Goal: Transaction & Acquisition: Purchase product/service

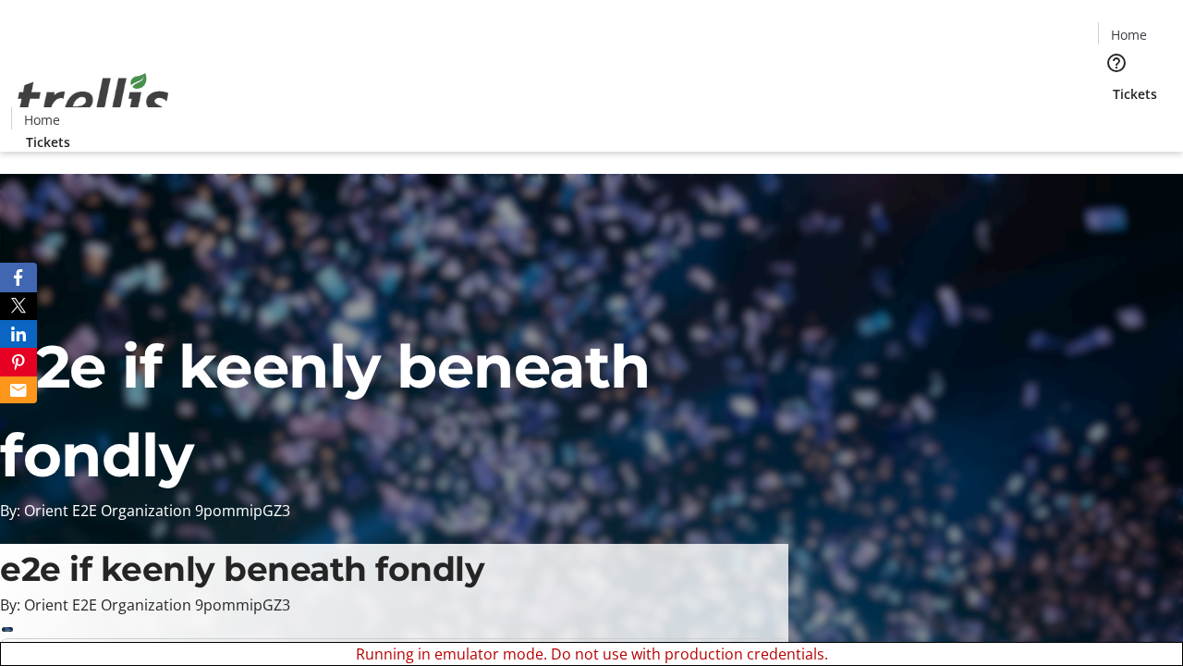
click at [1131, 28] on span "Sign Up" at bounding box center [1138, 26] width 54 height 22
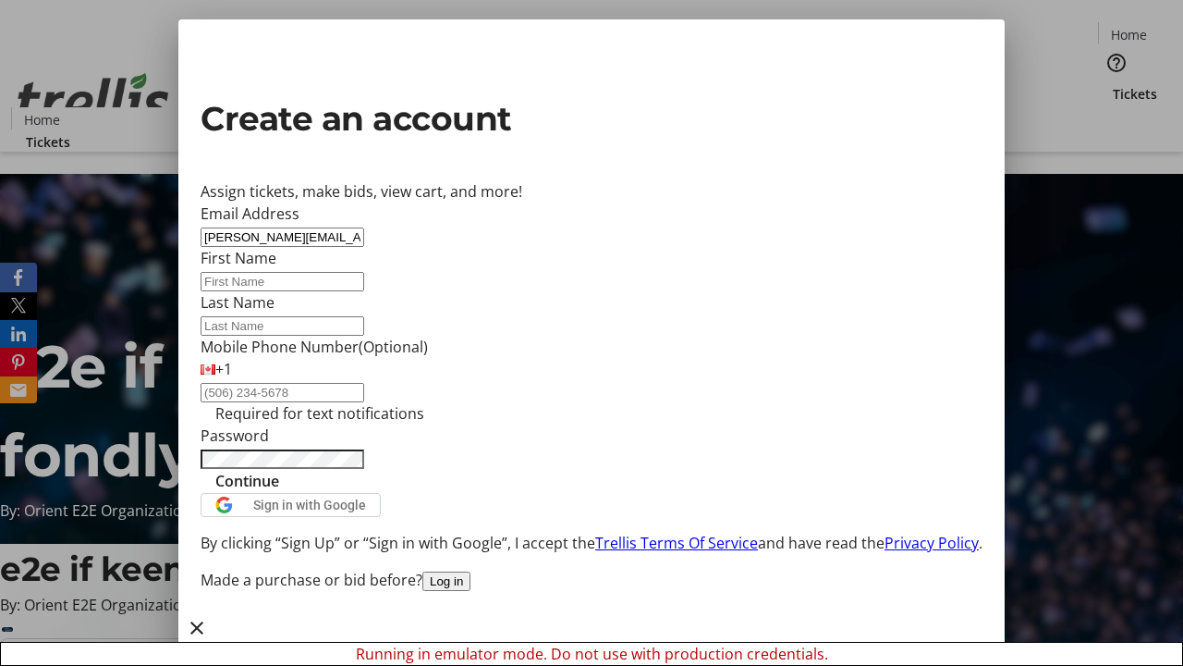
type input "[PERSON_NAME][EMAIL_ADDRESS][DOMAIN_NAME]"
type input "[PERSON_NAME]"
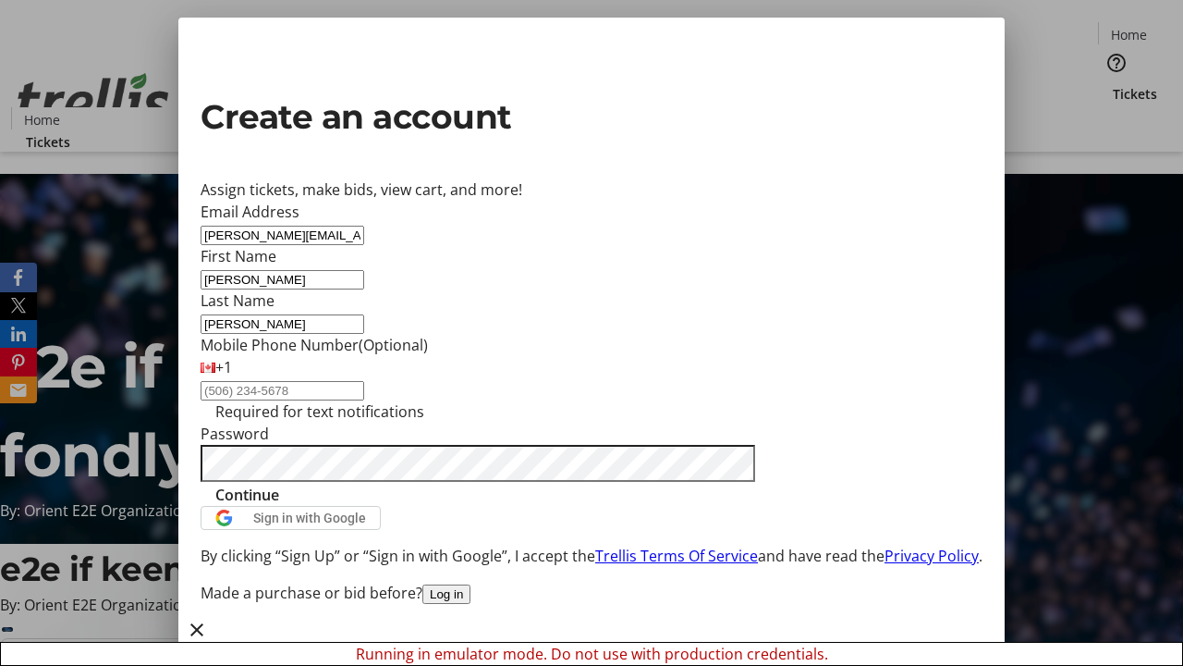
click at [279, 506] on span "Continue" at bounding box center [247, 494] width 64 height 22
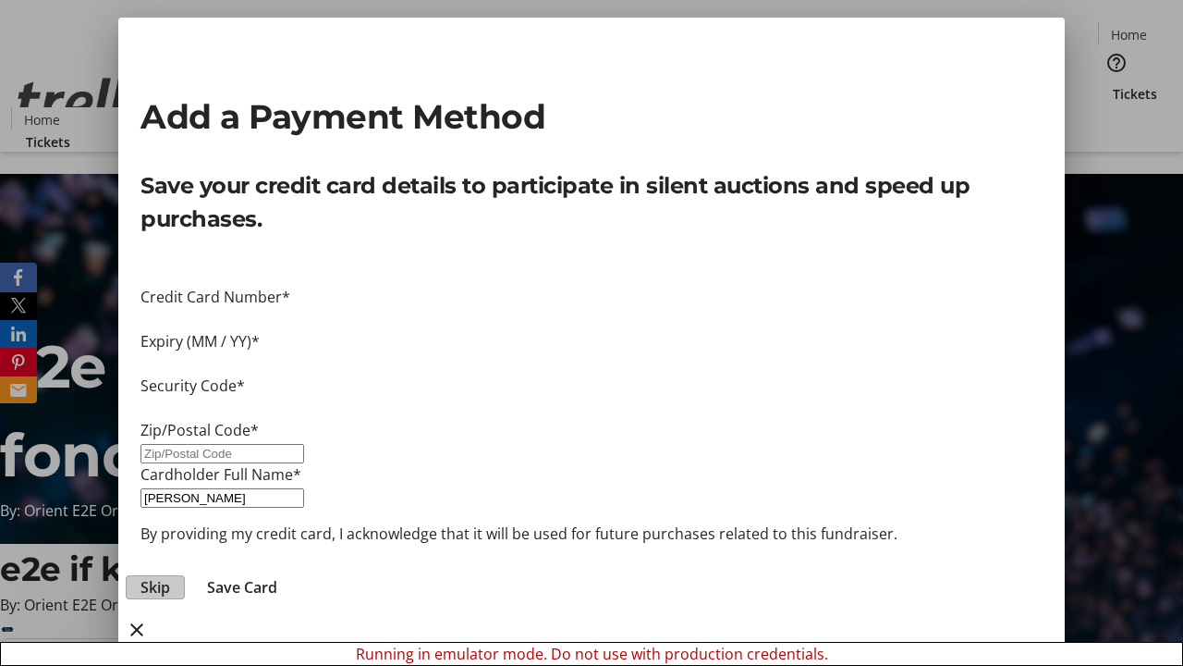
click at [170, 576] on span "Skip" at bounding box center [156, 587] width 30 height 22
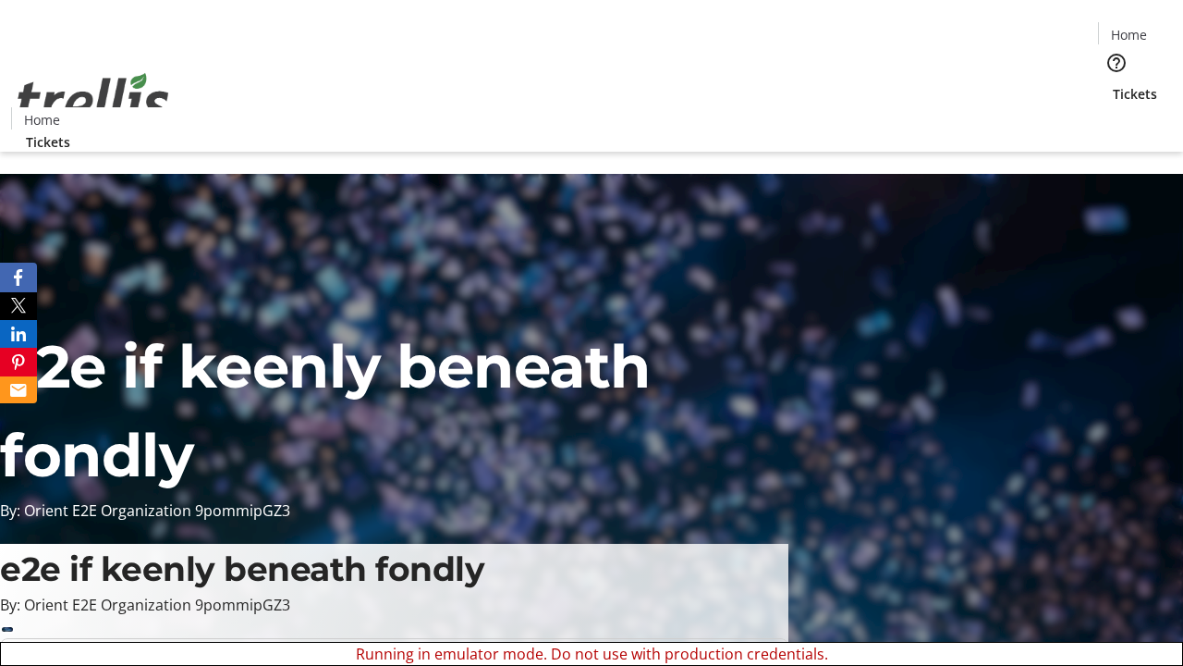
click at [1113, 84] on span "Tickets" at bounding box center [1135, 93] width 44 height 19
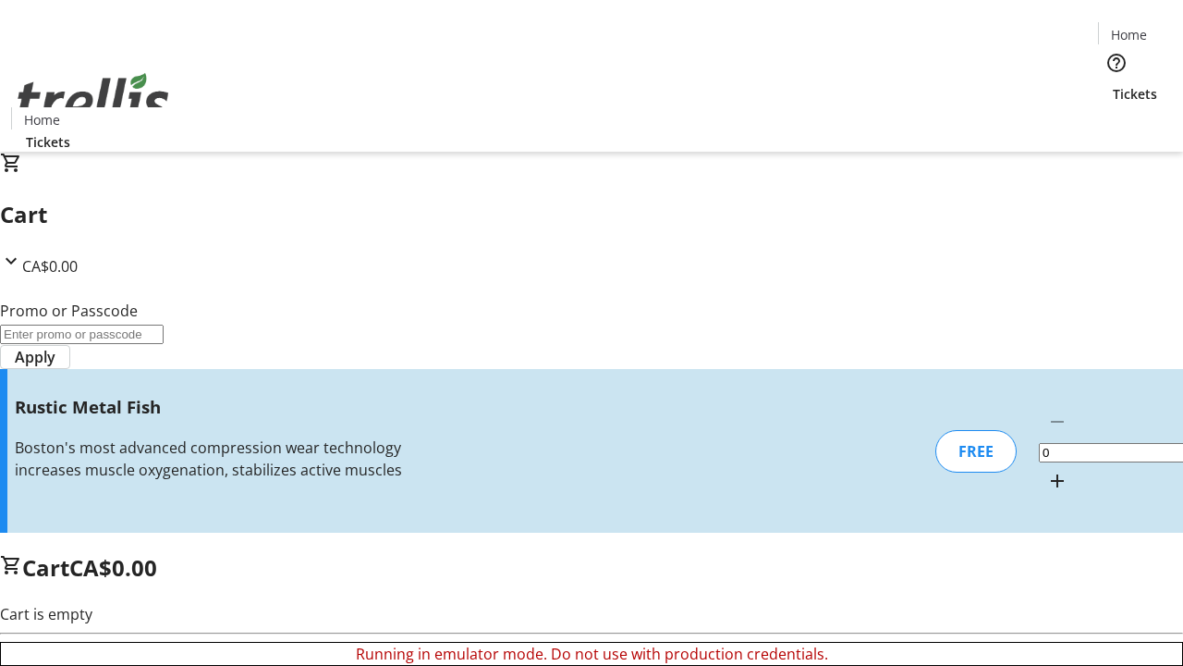
click at [1046, 470] on mat-icon "Increment by one" at bounding box center [1057, 481] width 22 height 22
type input "1"
